Goal: Navigation & Orientation: Find specific page/section

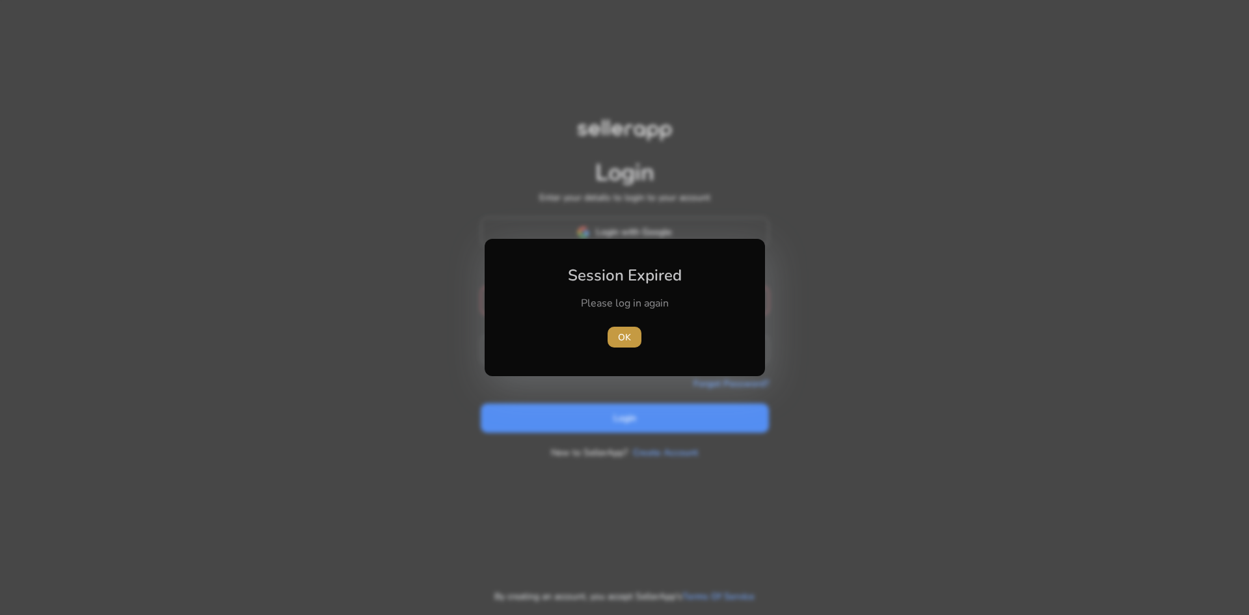
click at [625, 340] on span "OK" at bounding box center [624, 338] width 13 height 14
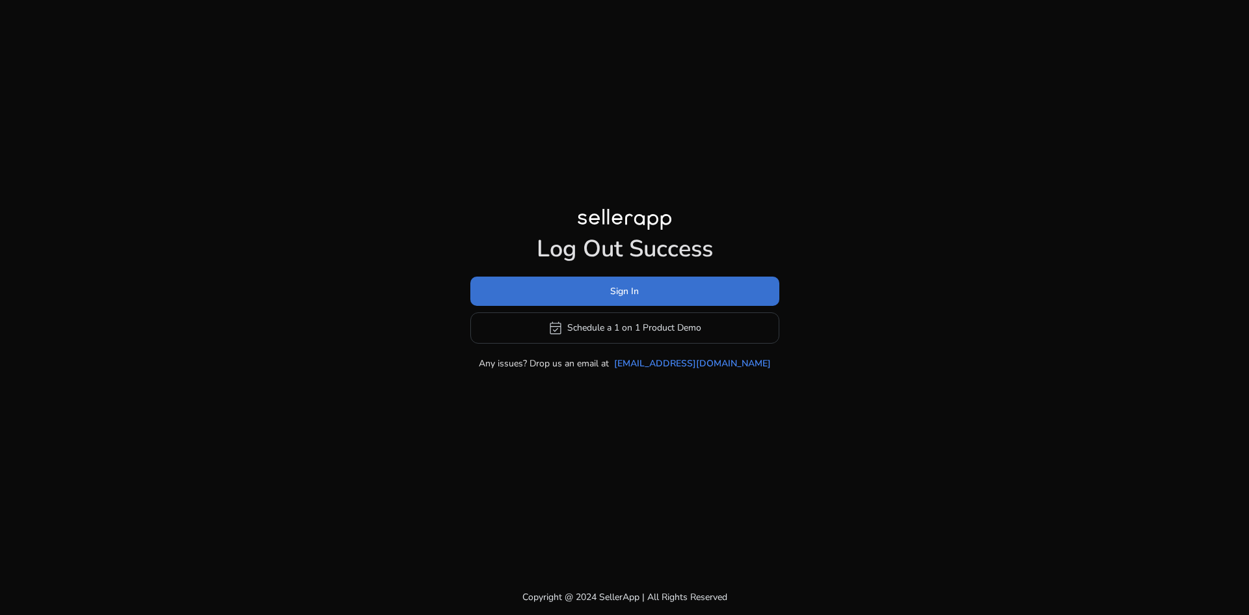
click at [625, 291] on span "Sign In" at bounding box center [624, 291] width 29 height 14
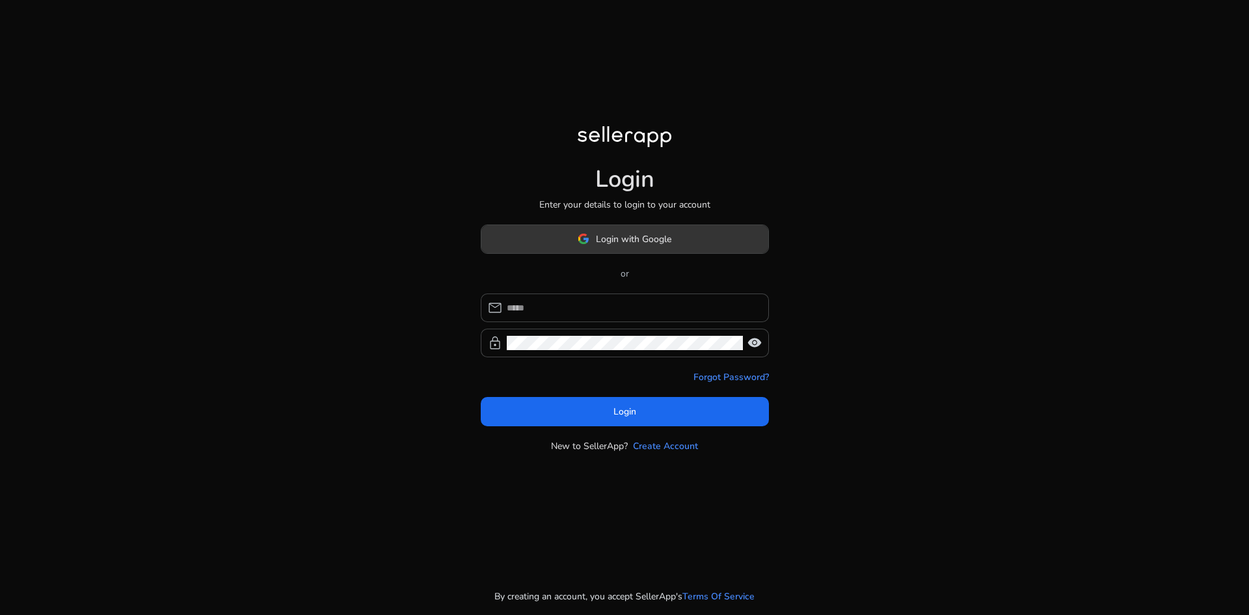
click at [623, 246] on span at bounding box center [625, 238] width 287 height 31
click at [604, 239] on span "Login with Google" at bounding box center [633, 239] width 75 height 14
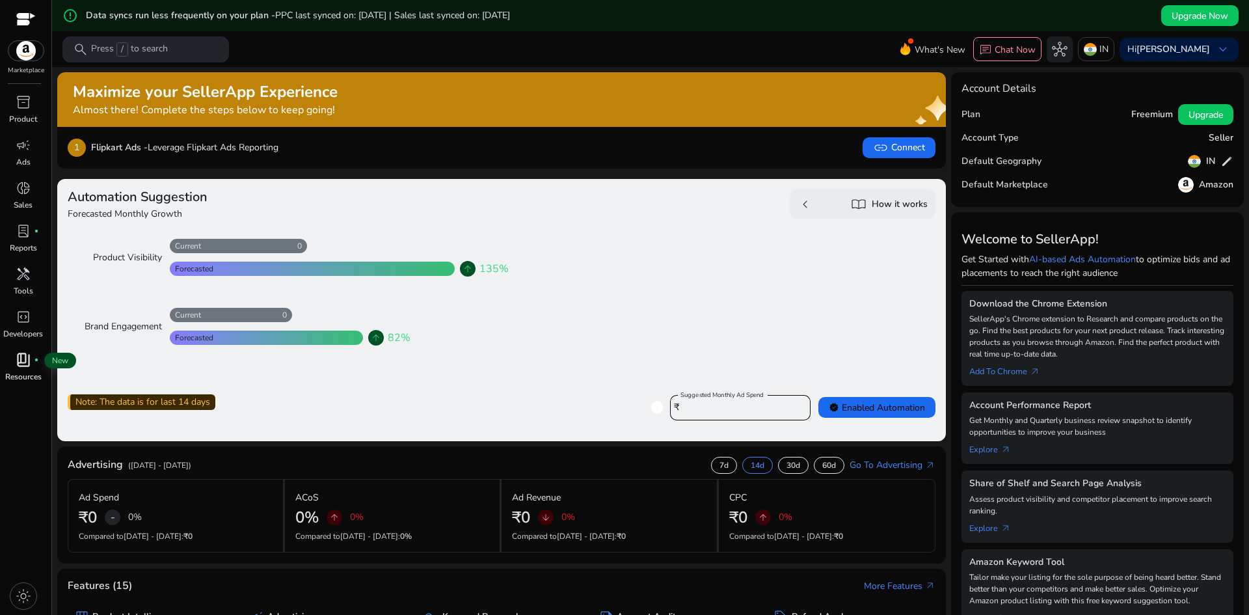
click at [29, 359] on span "book_4" at bounding box center [24, 360] width 16 height 16
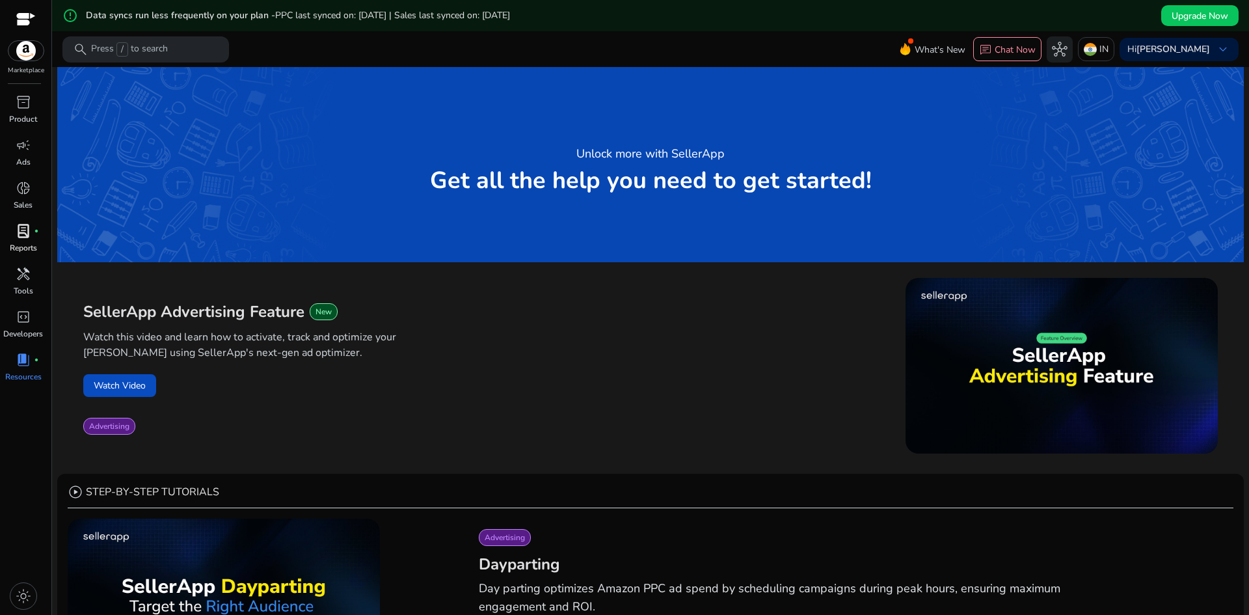
click at [20, 228] on span "lab_profile" at bounding box center [24, 231] width 16 height 16
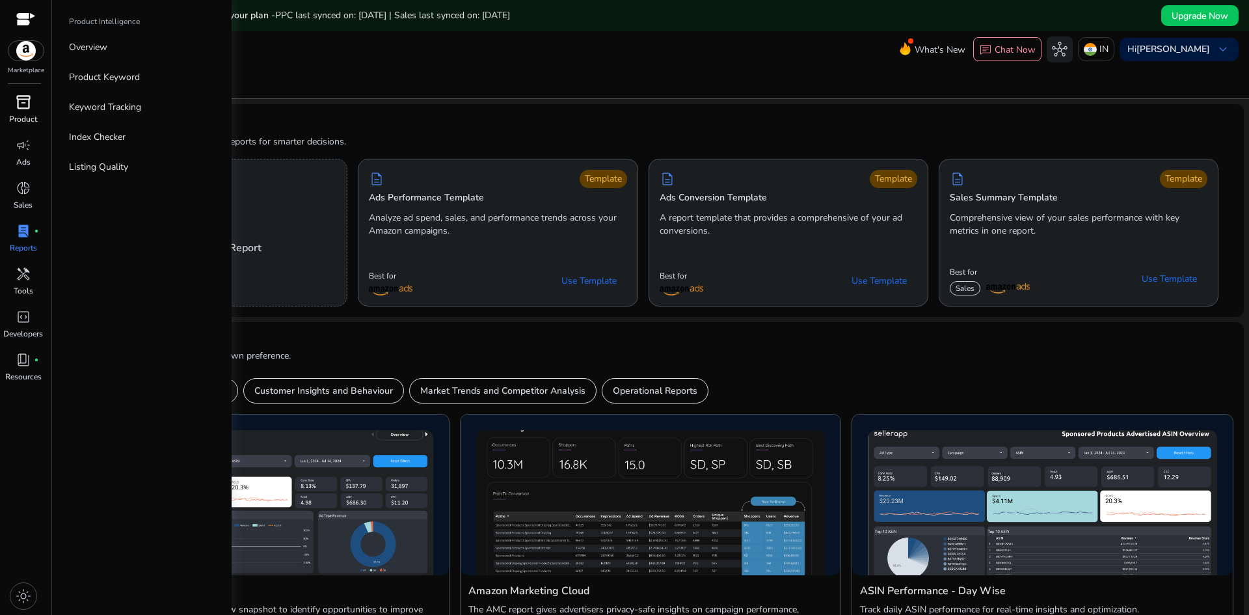
click at [28, 99] on span "inventory_2" at bounding box center [24, 102] width 16 height 16
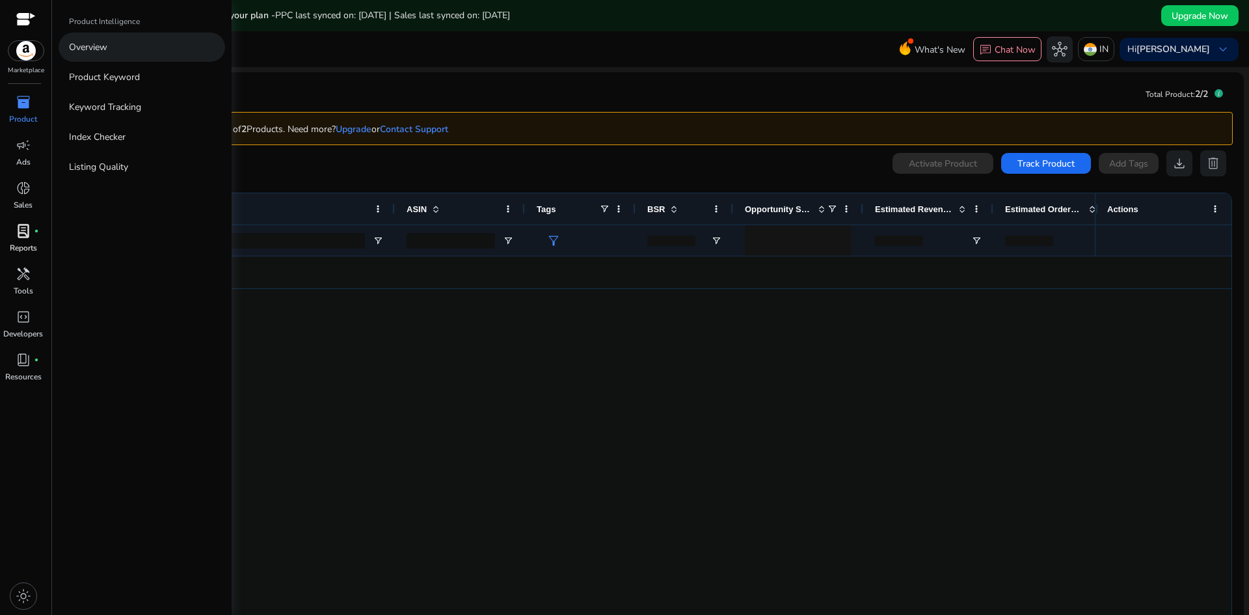
click at [98, 40] on p "Overview" at bounding box center [88, 47] width 38 height 14
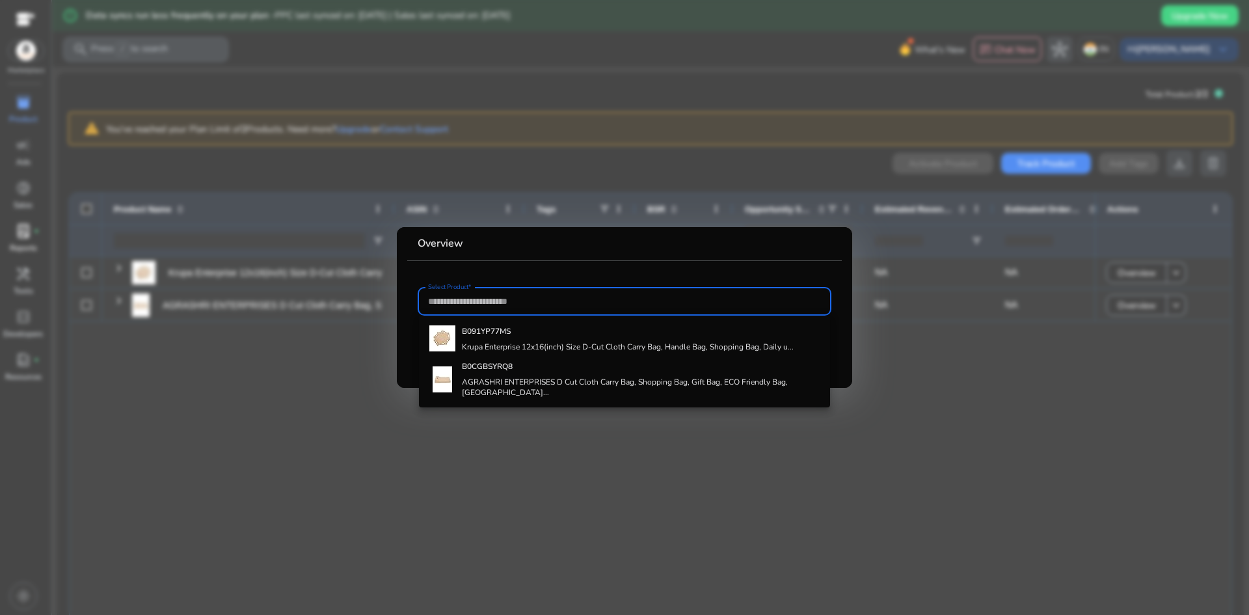
drag, startPoint x: 190, startPoint y: 148, endPoint x: 198, endPoint y: 150, distance: 8.7
click at [192, 148] on div at bounding box center [624, 307] width 1249 height 615
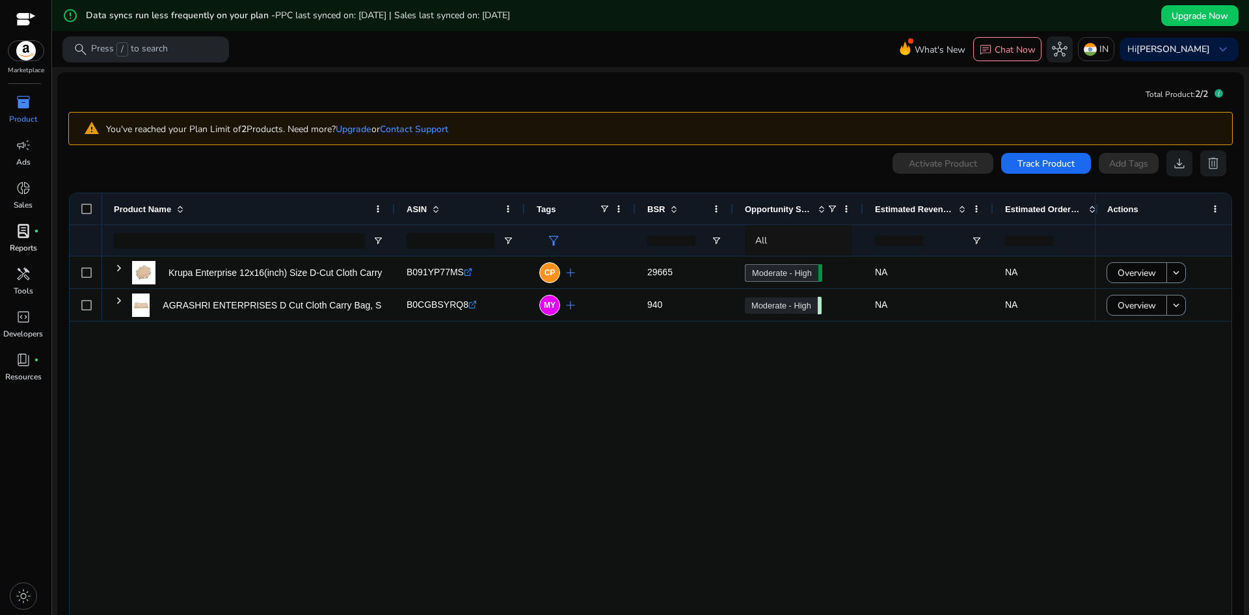
click at [27, 109] on span "inventory_2" at bounding box center [24, 102] width 16 height 16
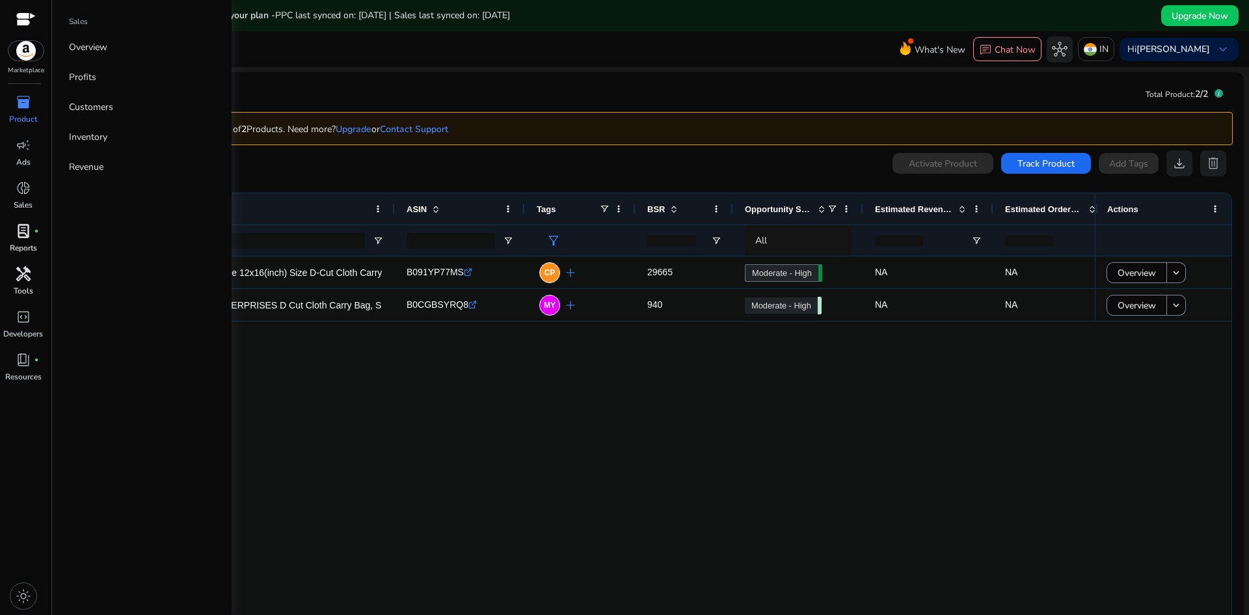
click at [23, 284] on div "handyman" at bounding box center [23, 274] width 36 height 21
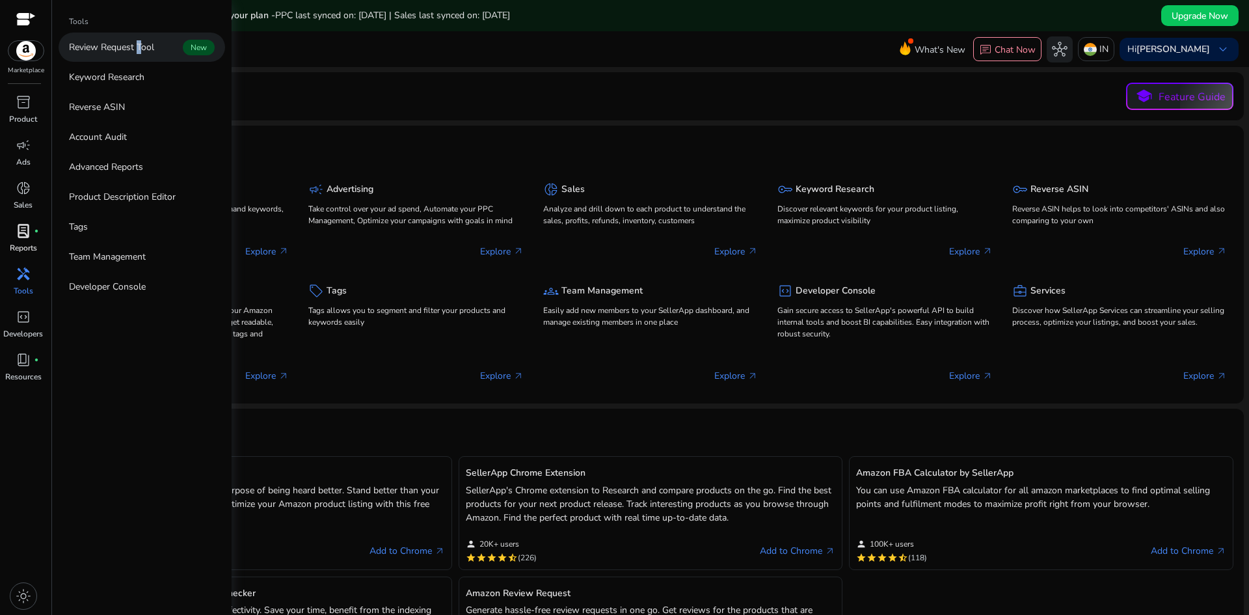
click at [137, 44] on p "Review Request Tool" at bounding box center [111, 47] width 85 height 14
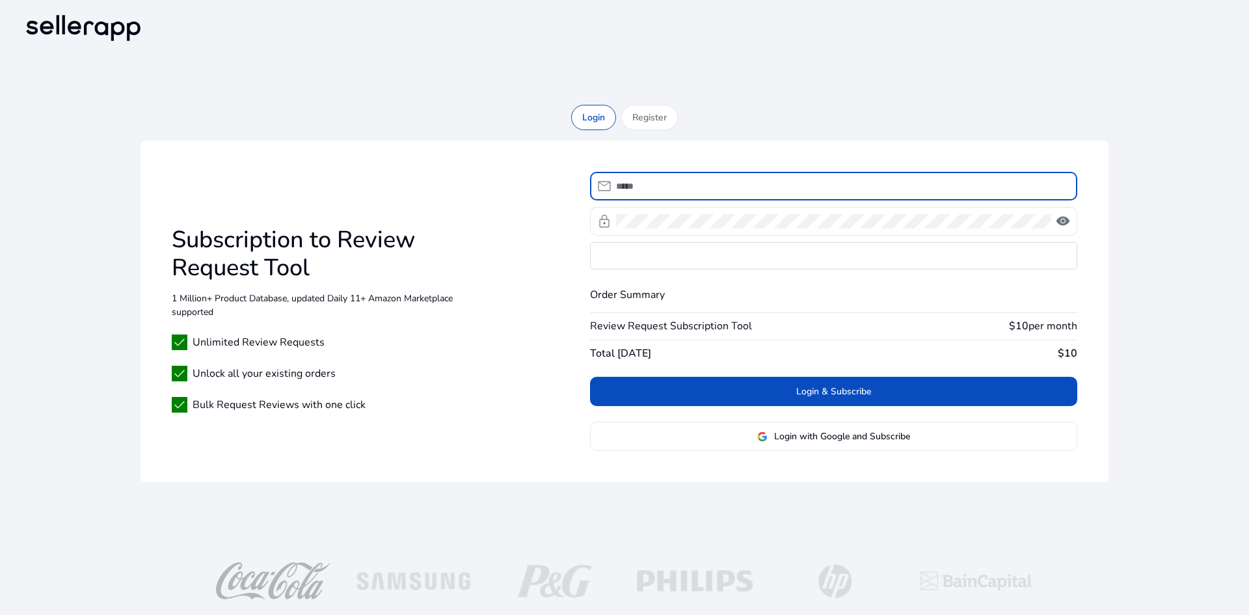
click at [1020, 327] on b "$10" at bounding box center [1019, 326] width 20 height 14
